Goal: Task Accomplishment & Management: Use online tool/utility

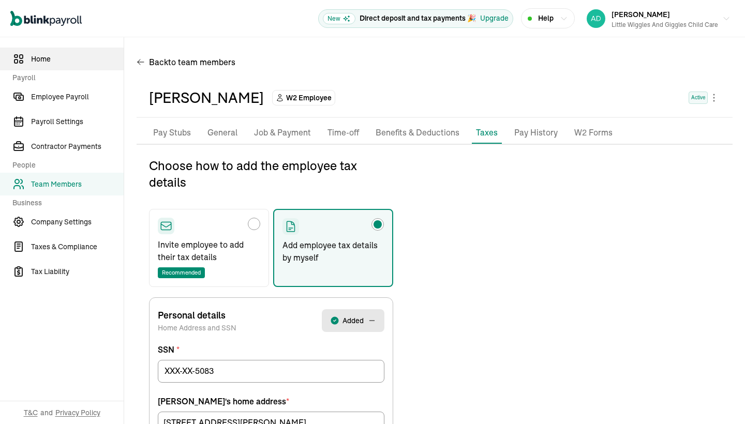
scroll to position [122, 0]
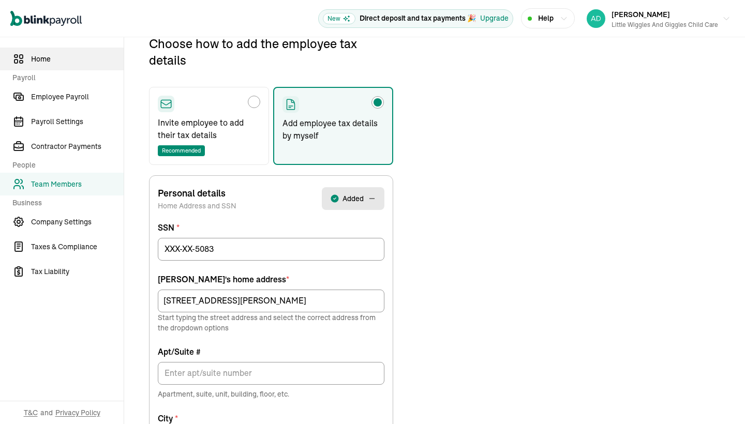
click at [40, 58] on span "Home" at bounding box center [77, 59] width 93 height 11
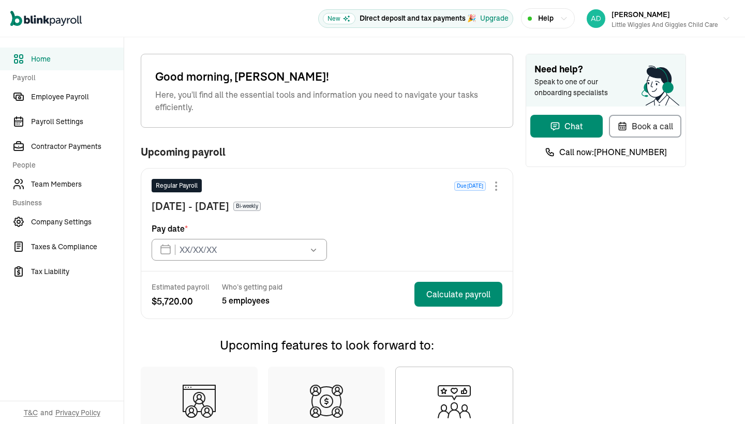
type input "[DATE]"
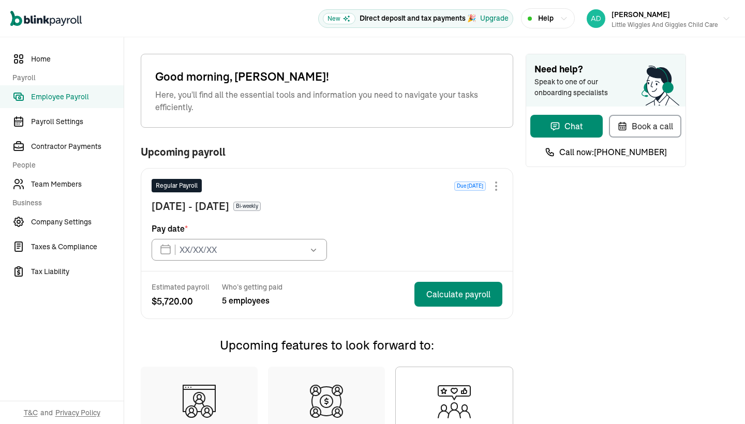
type input "[DATE]"
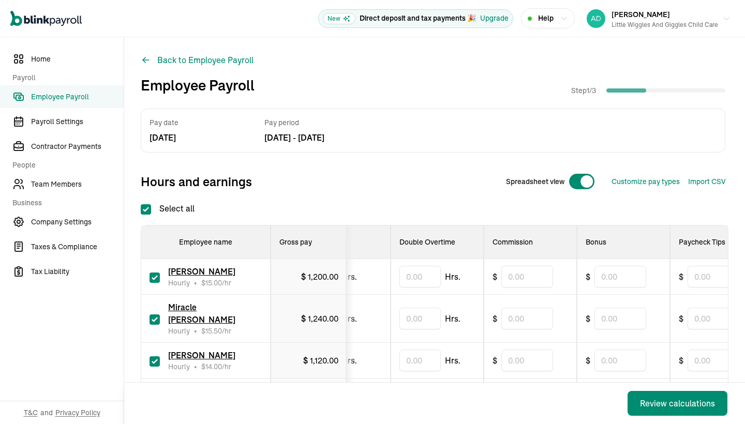
scroll to position [0, 355]
click at [154, 315] on input "checkbox" at bounding box center [155, 320] width 10 height 10
checkbox input "false"
type input "0.00"
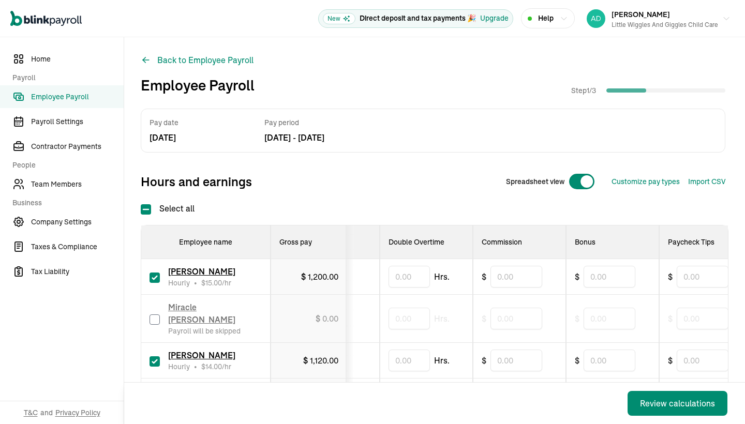
click at [156, 356] on input "checkbox" at bounding box center [155, 361] width 10 height 10
checkbox input "false"
type input "0.00"
click at [155, 390] on label at bounding box center [155, 396] width 10 height 12
click at [155, 392] on input "checkbox" at bounding box center [155, 397] width 10 height 10
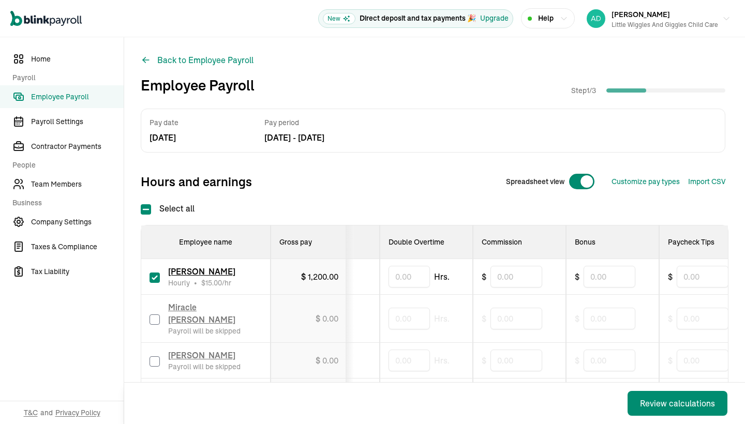
checkbox input "false"
type input "0.00"
click at [383, 181] on div "Hours and earnings Spreadsheet view Customize pay types Import CSV 1 Upload 2 M…" at bounding box center [433, 181] width 585 height 25
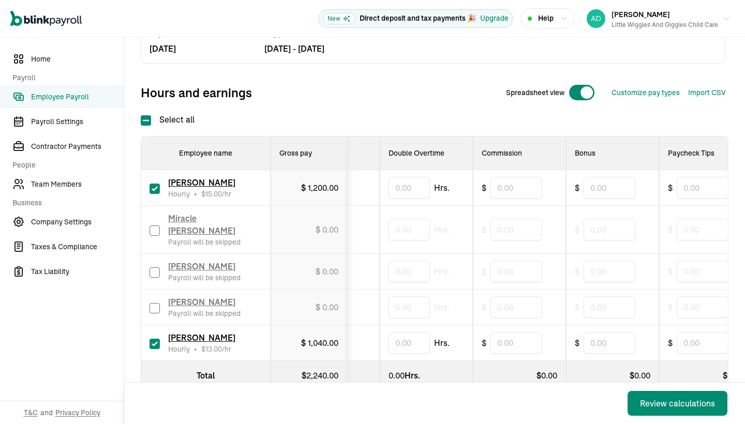
scroll to position [91, 0]
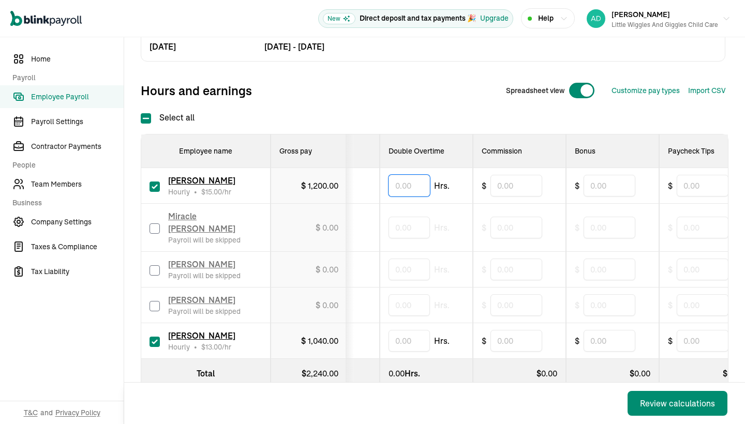
click at [415, 179] on input "text" at bounding box center [409, 186] width 41 height 22
type input "55.5"
click at [397, 335] on input "text" at bounding box center [409, 341] width 41 height 22
type input "19.5"
click at [661, 406] on div "Review calculations" at bounding box center [677, 403] width 75 height 12
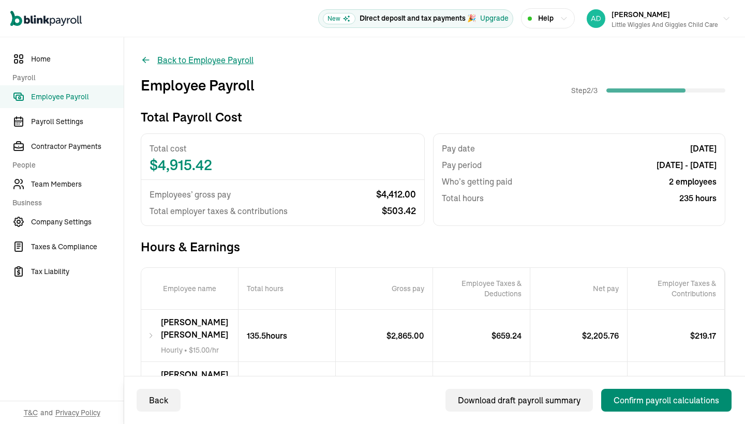
click at [192, 61] on button "Back to Employee Payroll" at bounding box center [197, 60] width 113 height 12
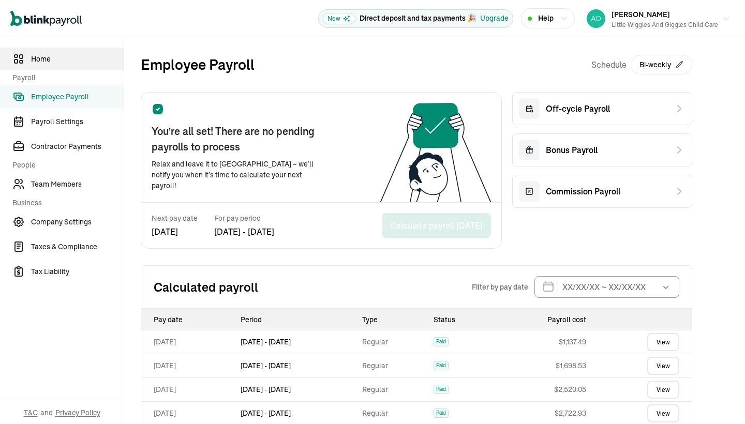
click at [47, 55] on span "Home" at bounding box center [77, 59] width 93 height 11
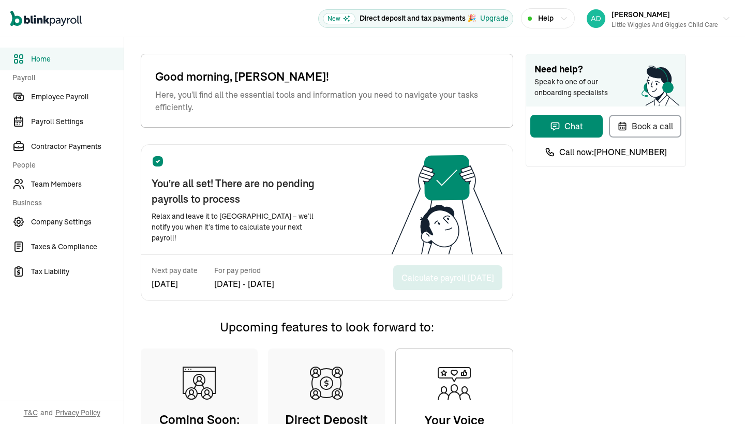
click at [42, 58] on span "Home" at bounding box center [77, 59] width 93 height 11
click at [350, 286] on div "Next pay date [DATE] For pay period [DATE] - [DATE] Calculate payroll [DATE]" at bounding box center [326, 278] width 371 height 46
click at [66, 97] on span "Employee Payroll" at bounding box center [77, 97] width 93 height 11
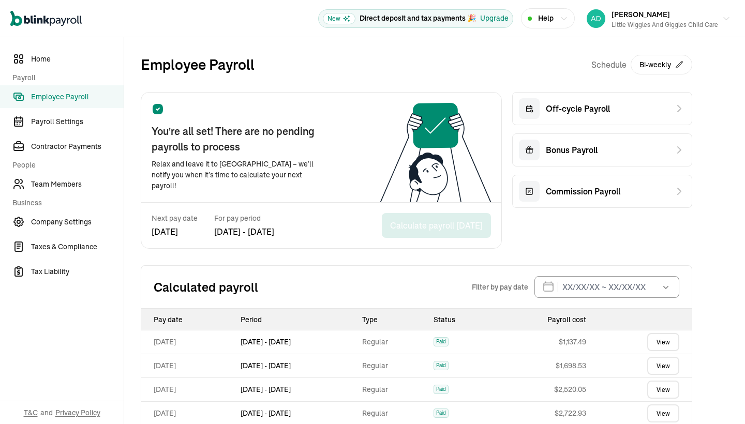
click at [154, 110] on icon at bounding box center [158, 109] width 10 height 10
click at [60, 118] on span "Payroll Settings" at bounding box center [77, 121] width 93 height 11
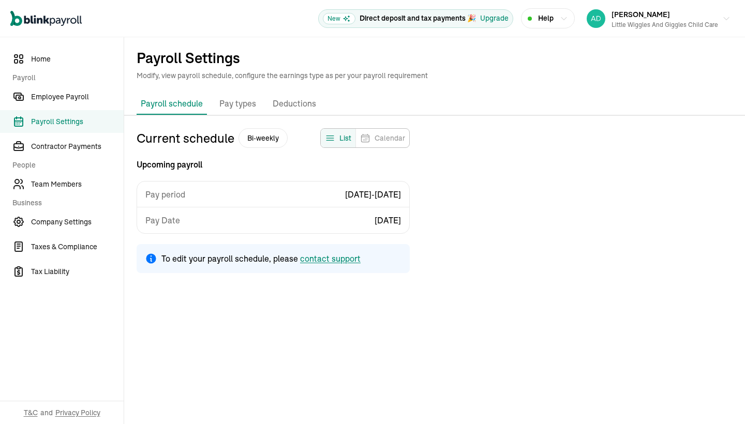
click at [178, 105] on p "Payroll schedule" at bounding box center [172, 103] width 62 height 12
click at [237, 101] on p "Pay types" at bounding box center [237, 103] width 37 height 13
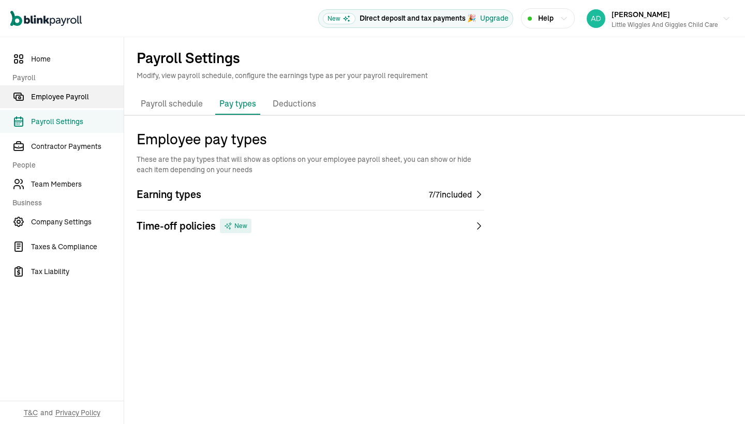
click at [52, 95] on span "Employee Payroll" at bounding box center [77, 97] width 93 height 11
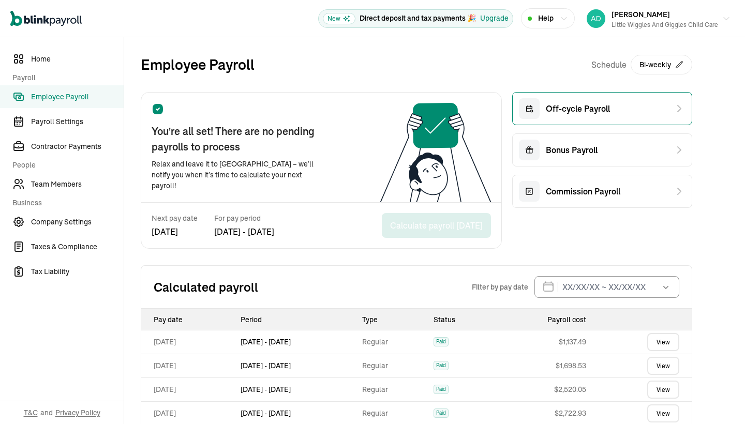
click at [628, 109] on div "Off-cycle Payroll" at bounding box center [602, 108] width 180 height 33
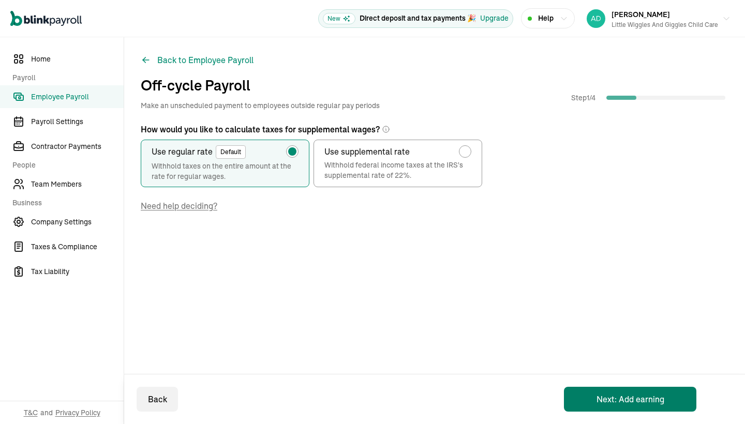
click at [637, 402] on button "Next: Add earning" at bounding box center [630, 399] width 132 height 25
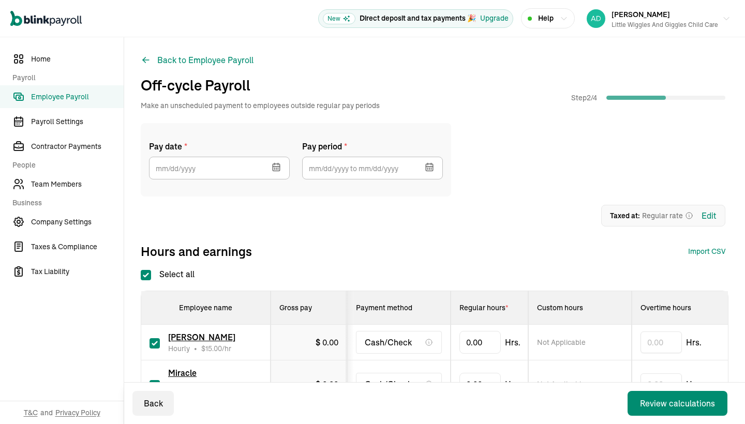
checkbox input "true"
type input "55.5"
click at [512, 223] on div "1 Upload 2 Map Columns 3 Map Employees Drop your file here or Browse files Expe…" at bounding box center [433, 215] width 585 height 22
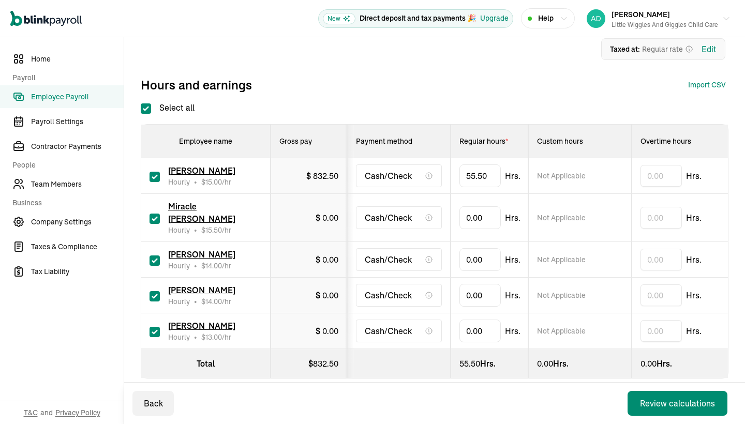
scroll to position [0, 0]
click at [156, 214] on input "checkbox" at bounding box center [155, 219] width 10 height 10
checkbox input "false"
click at [153, 256] on input "checkbox" at bounding box center [155, 261] width 10 height 10
checkbox input "false"
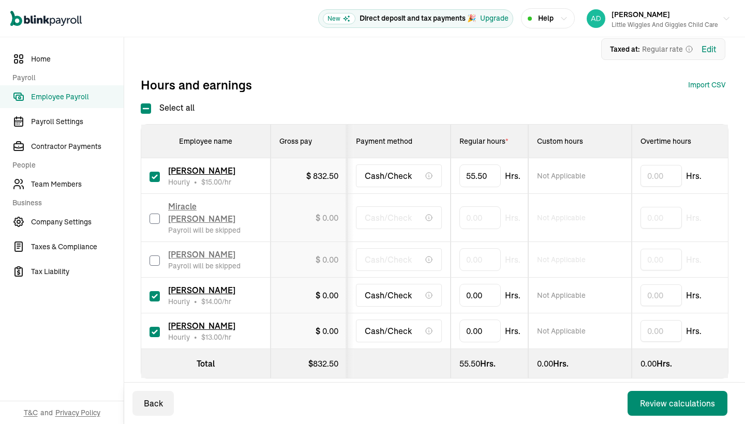
drag, startPoint x: 152, startPoint y: 279, endPoint x: 160, endPoint y: 279, distance: 8.8
click at [152, 291] on input "checkbox" at bounding box center [155, 296] width 10 height 10
checkbox input "false"
type input "19.5"
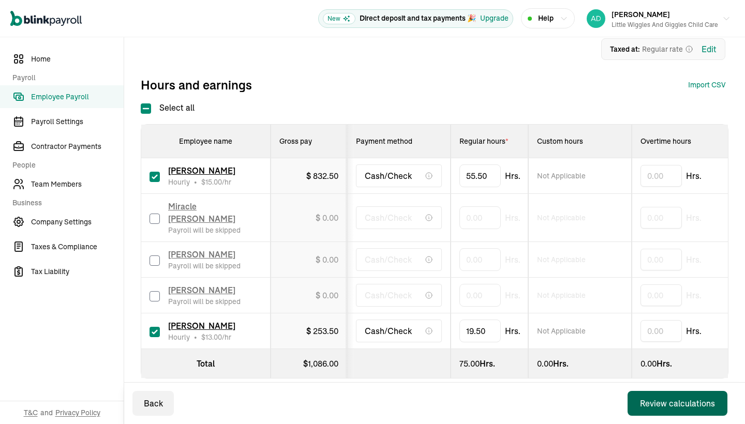
click at [692, 406] on div "Review calculations" at bounding box center [677, 403] width 75 height 12
click at [675, 402] on div "Review calculations" at bounding box center [677, 403] width 75 height 12
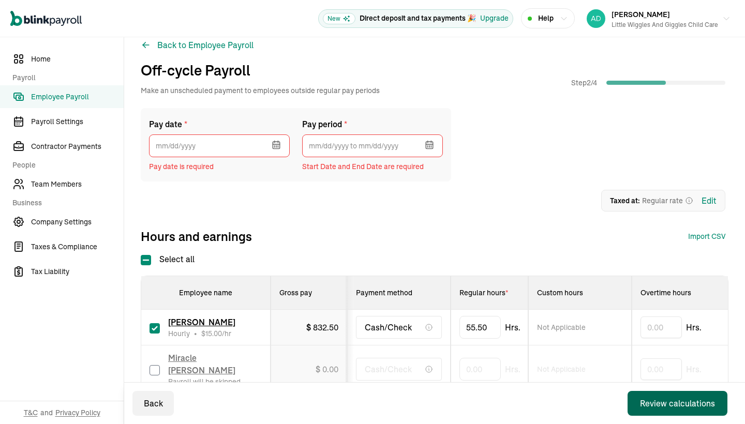
scroll to position [13, 0]
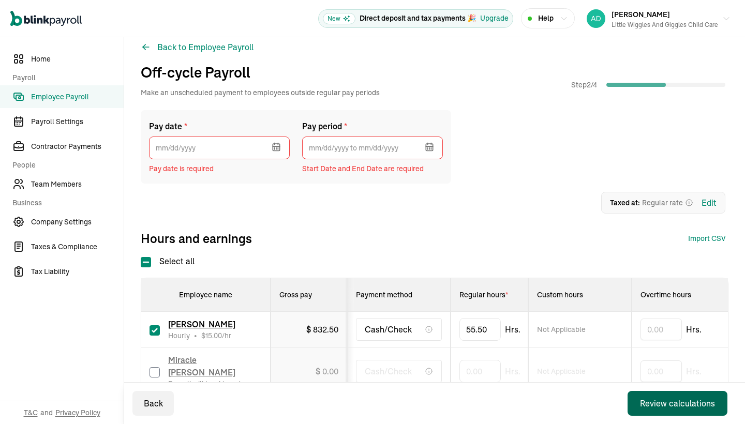
click at [277, 143] on icon "button" at bounding box center [276, 147] width 10 height 10
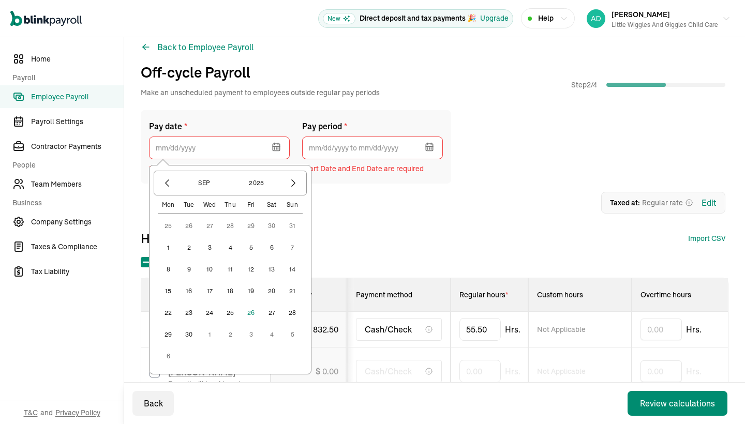
click at [168, 335] on button "29" at bounding box center [168, 334] width 21 height 21
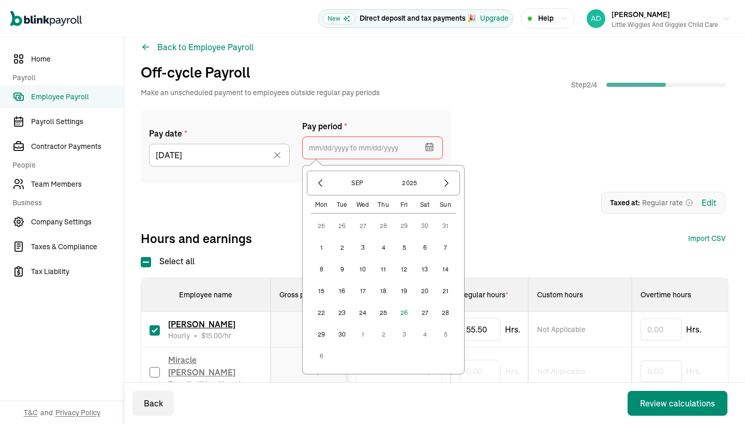
click at [343, 151] on input "text" at bounding box center [372, 148] width 141 height 23
drag, startPoint x: 344, startPoint y: 290, endPoint x: 323, endPoint y: 290, distance: 20.7
click at [324, 290] on div "25 26 27 28 29 30 31 1 2 3 4 5 6 7 8 9 10 11 12 13 14 15 16 17 18 19 20 21 22 2…" at bounding box center [383, 291] width 145 height 151
click at [323, 290] on button "15" at bounding box center [321, 291] width 21 height 21
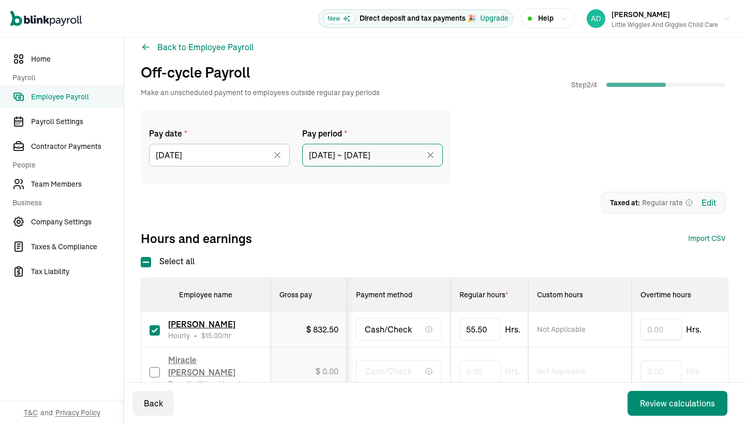
click at [412, 154] on input "[DATE] ~ [DATE]" at bounding box center [372, 155] width 141 height 23
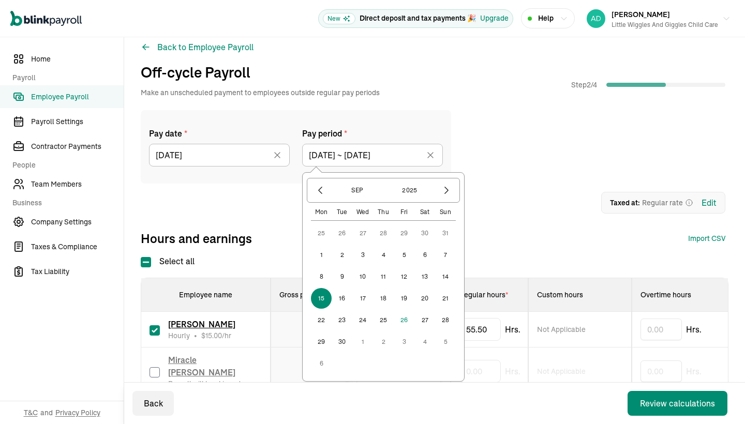
click at [406, 319] on button "26" at bounding box center [404, 320] width 21 height 21
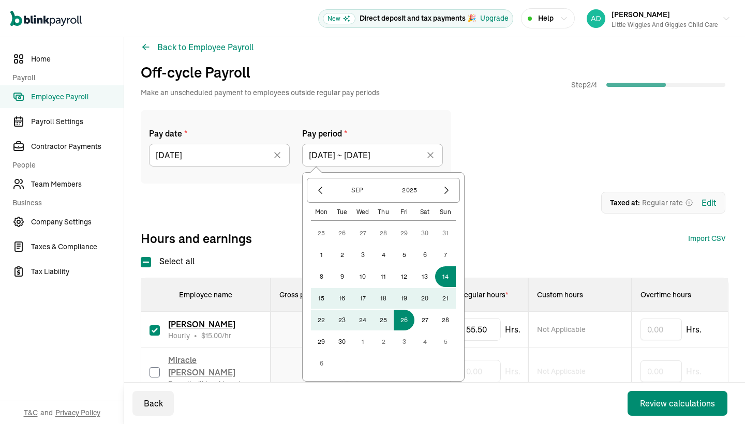
click at [563, 244] on div "Hours and earnings Import CSV 1 Upload 2 Map Columns 3 Map Employees Drop your …" at bounding box center [433, 238] width 585 height 17
click at [415, 157] on input "[DATE] ~ [DATE]" at bounding box center [372, 155] width 141 height 23
click at [319, 296] on button "15" at bounding box center [321, 298] width 21 height 21
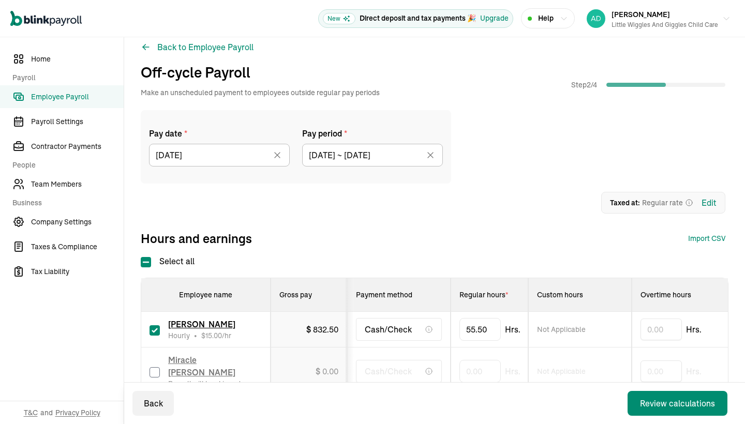
type input "[DATE] ~ [DATE]"
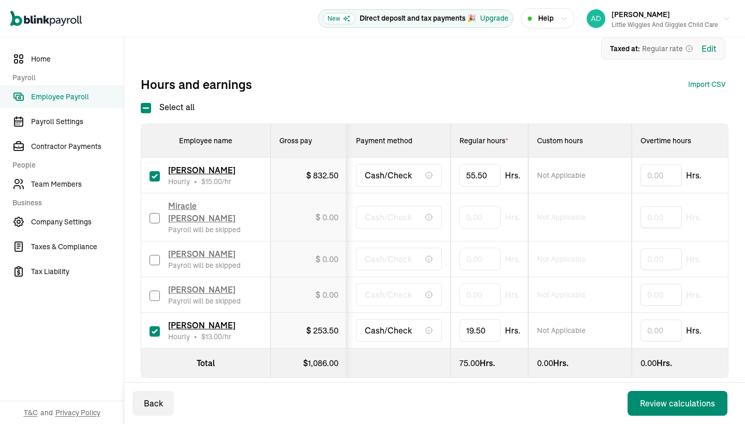
scroll to position [167, 0]
click at [652, 404] on div "Review calculations" at bounding box center [677, 403] width 75 height 12
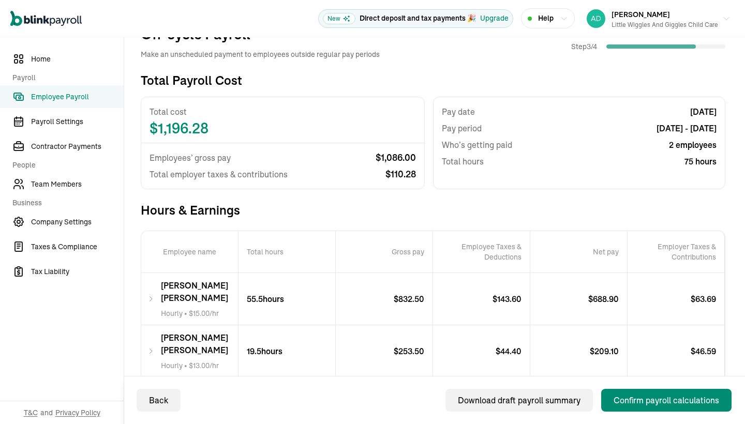
scroll to position [89, 0]
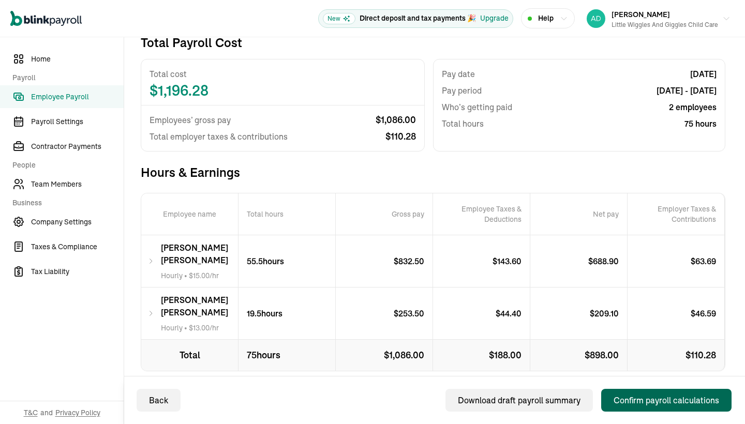
click at [647, 399] on div "Confirm payroll calculations" at bounding box center [667, 400] width 106 height 12
